Goal: Find specific page/section: Find specific page/section

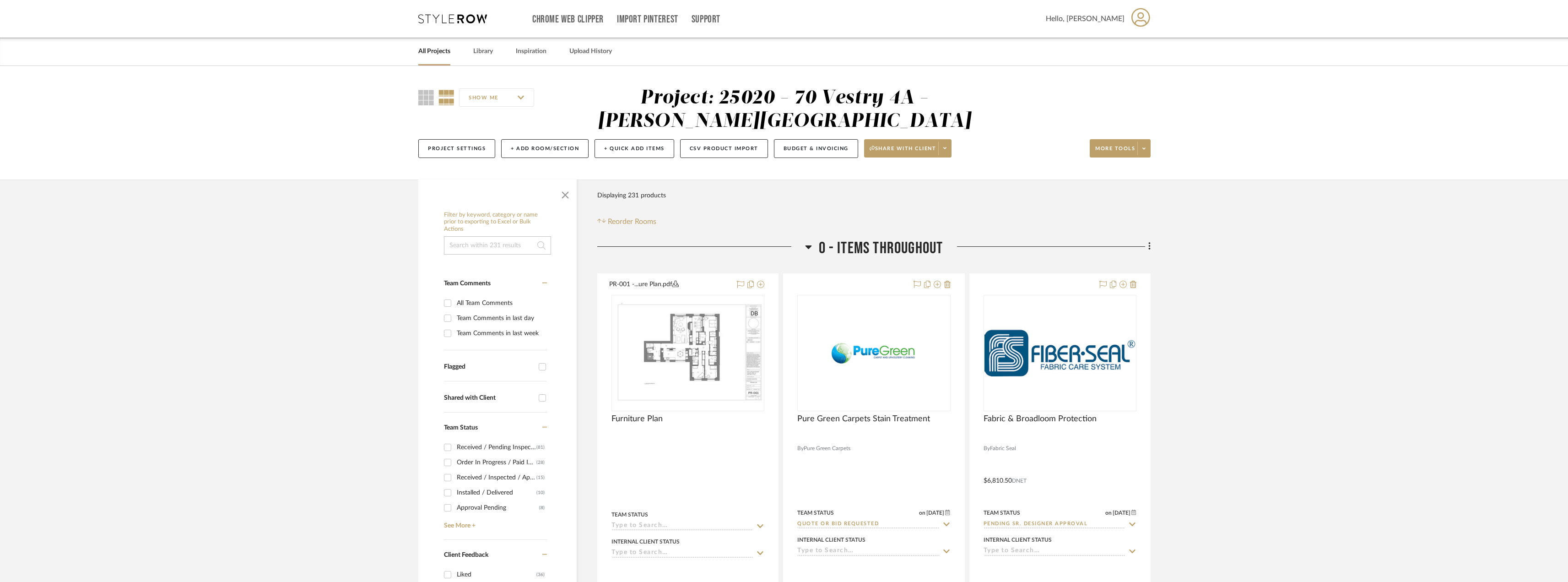
click at [525, 243] on input at bounding box center [497, 245] width 107 height 18
click at [444, 48] on link "All Projects" at bounding box center [434, 51] width 32 height 12
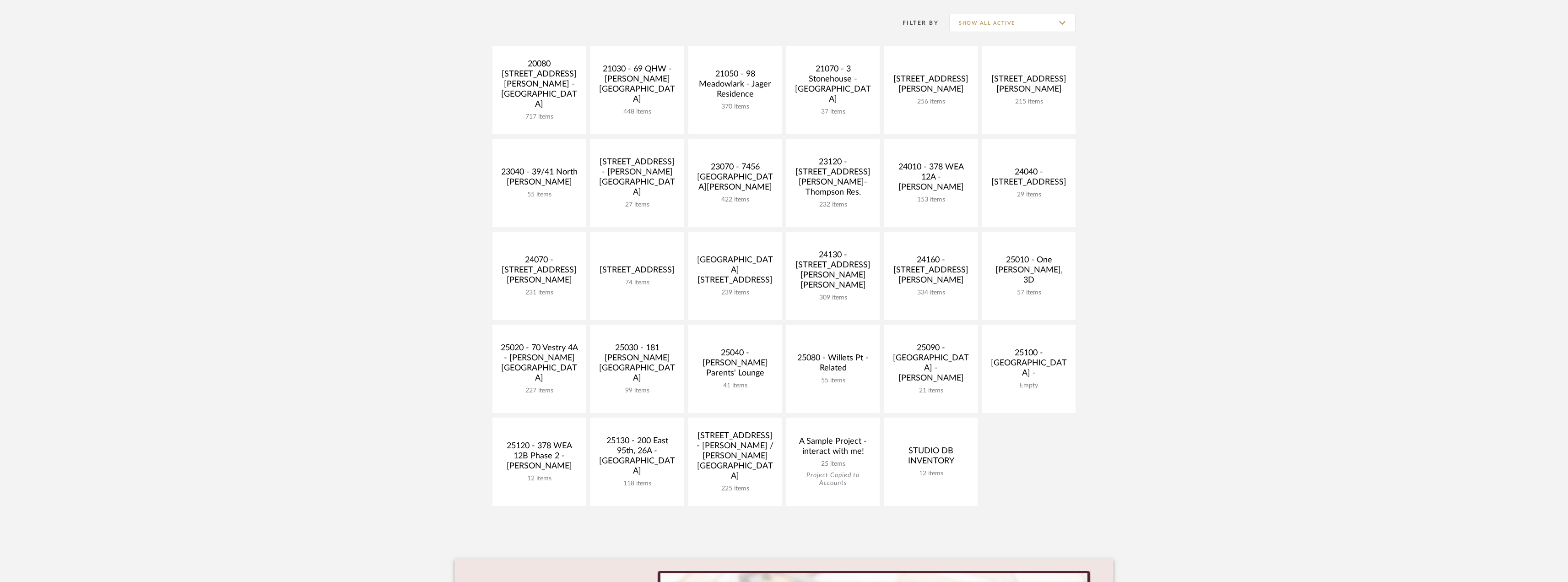
scroll to position [229, 0]
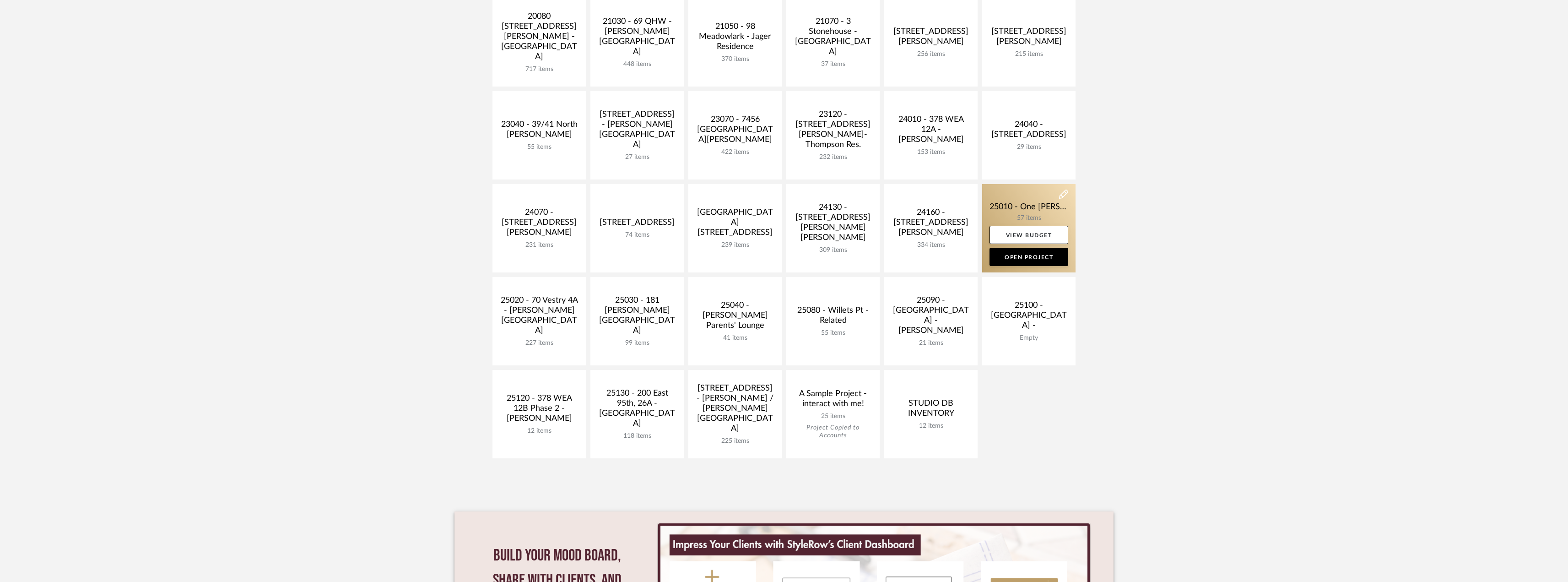
click at [1044, 208] on link at bounding box center [1028, 228] width 93 height 89
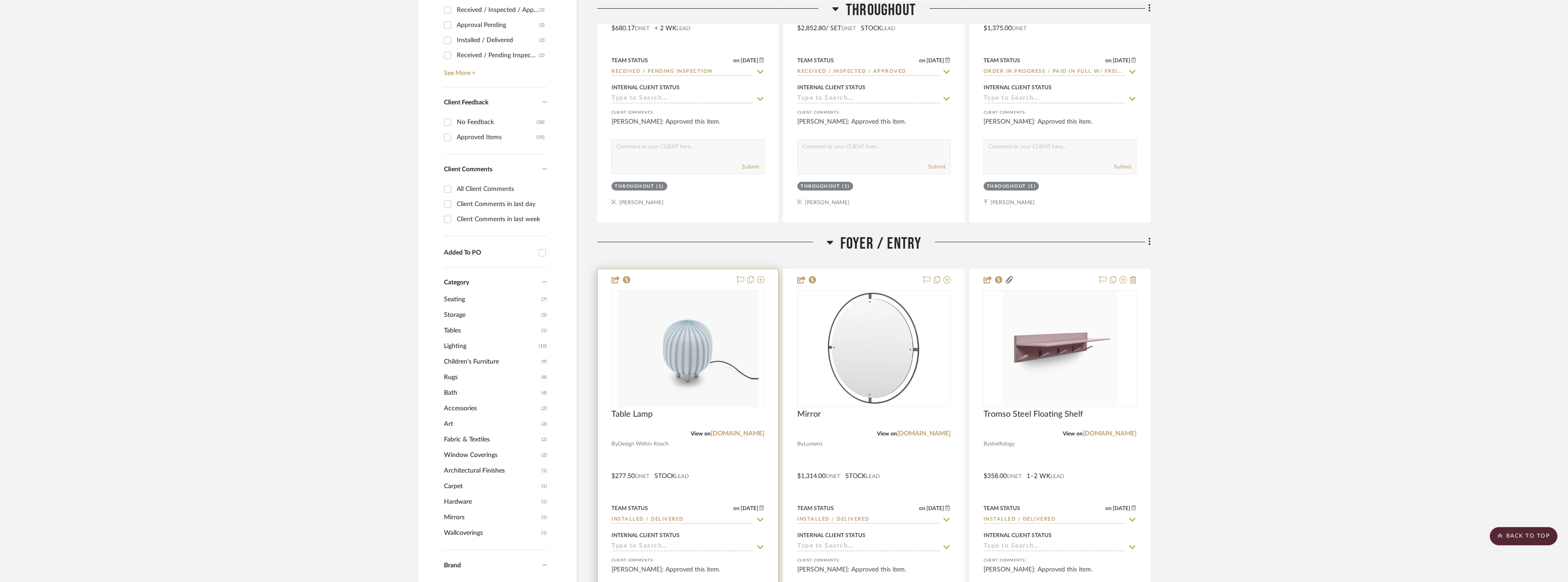
scroll to position [458, 0]
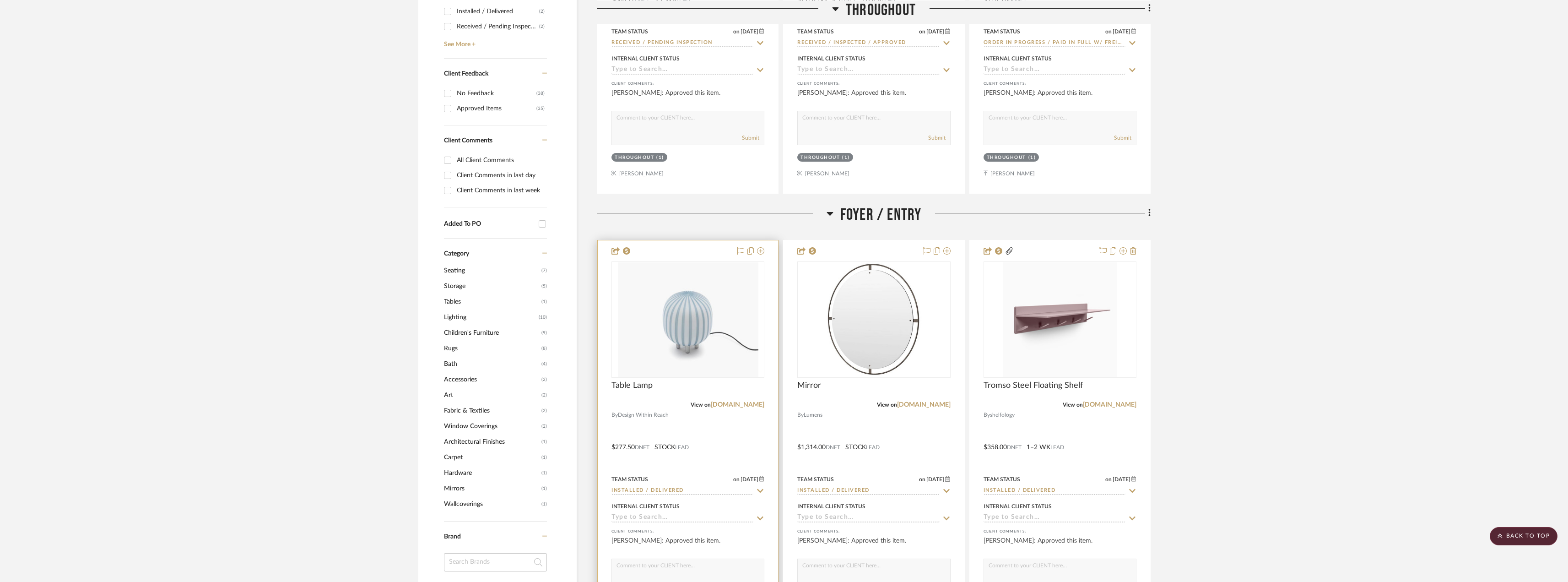
click at [746, 410] on div at bounding box center [687, 440] width 180 height 400
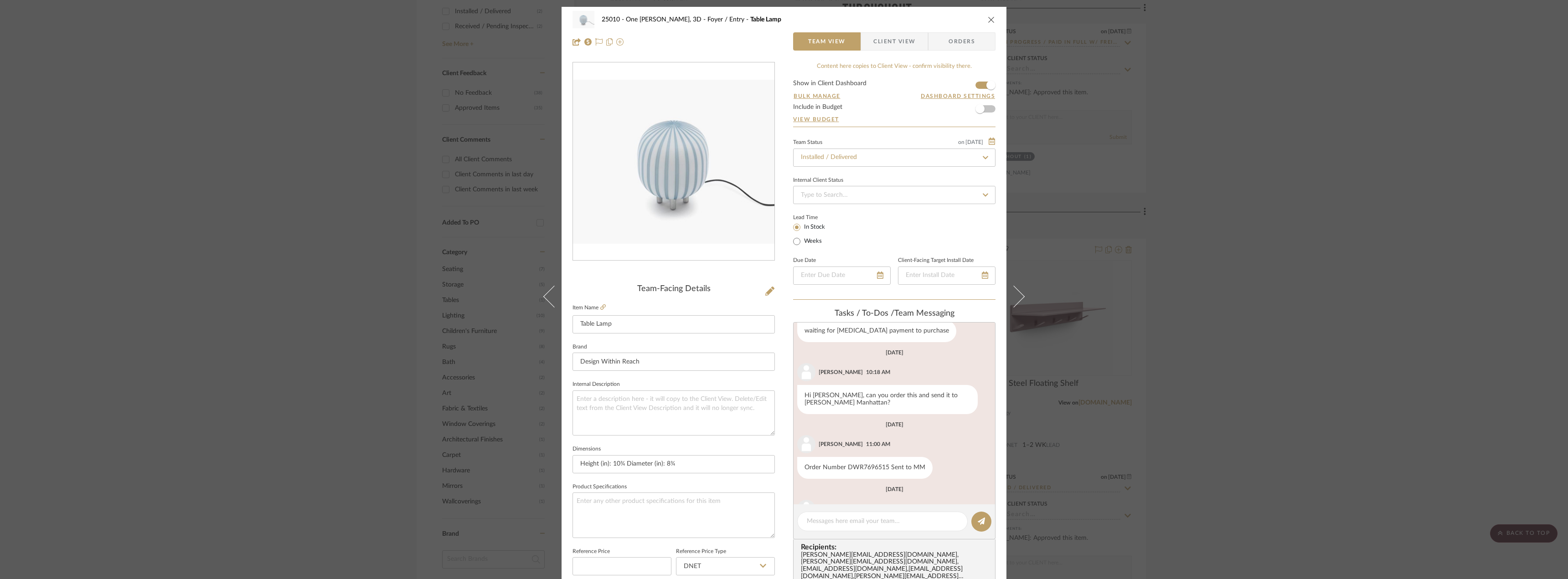
scroll to position [95, 0]
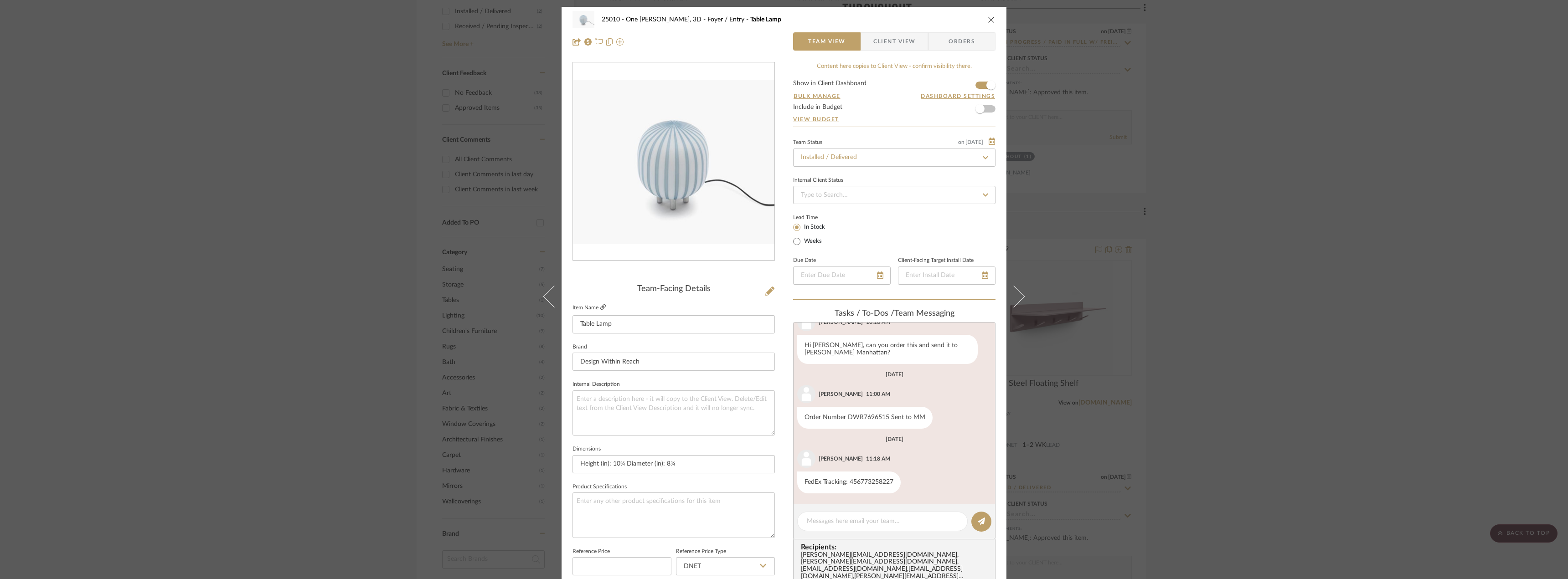
click at [601, 305] on icon at bounding box center [603, 307] width 5 height 5
